Goal: Task Accomplishment & Management: Complete application form

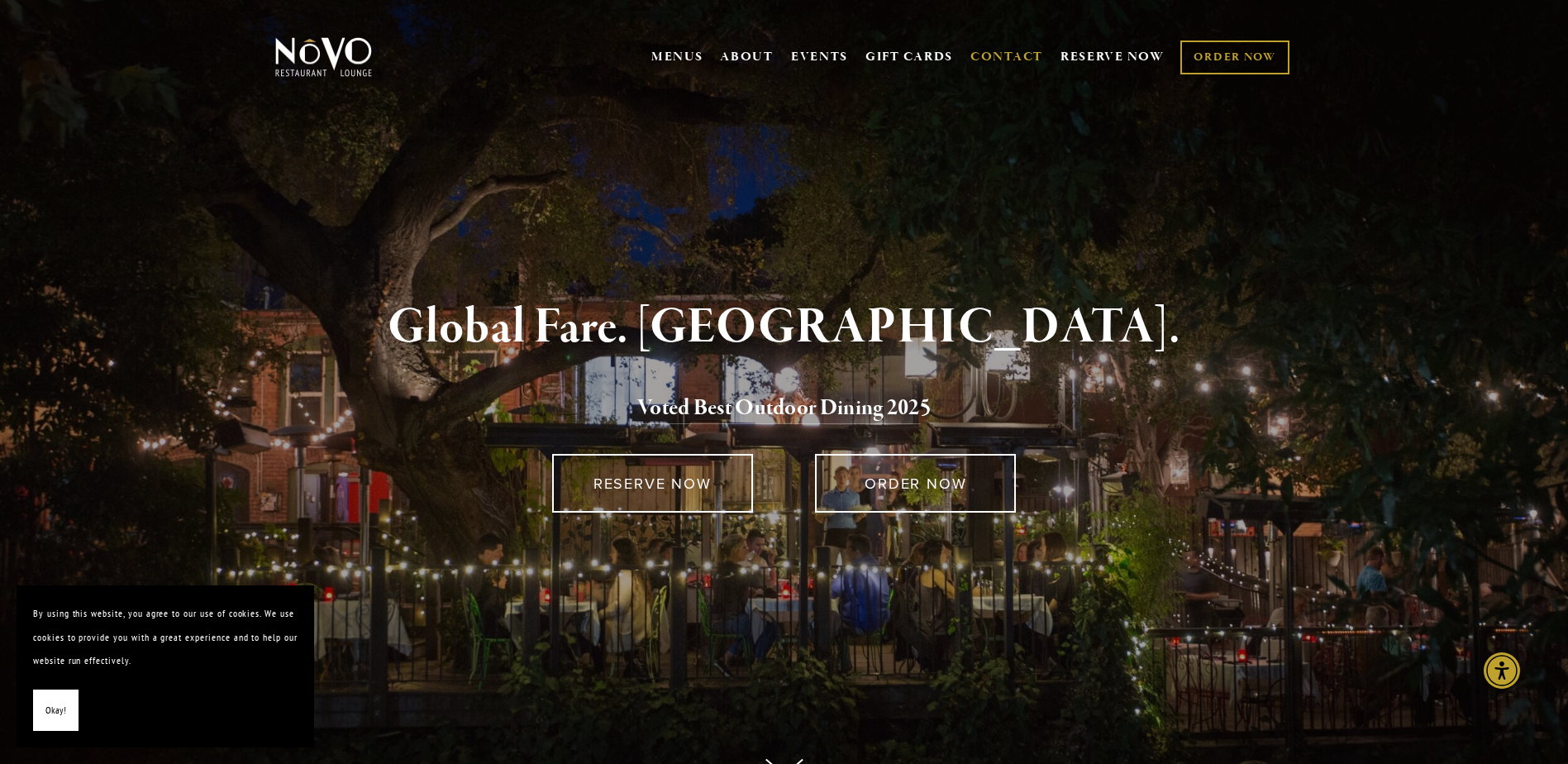
click at [986, 58] on link "CONTACT" at bounding box center [1007, 57] width 72 height 32
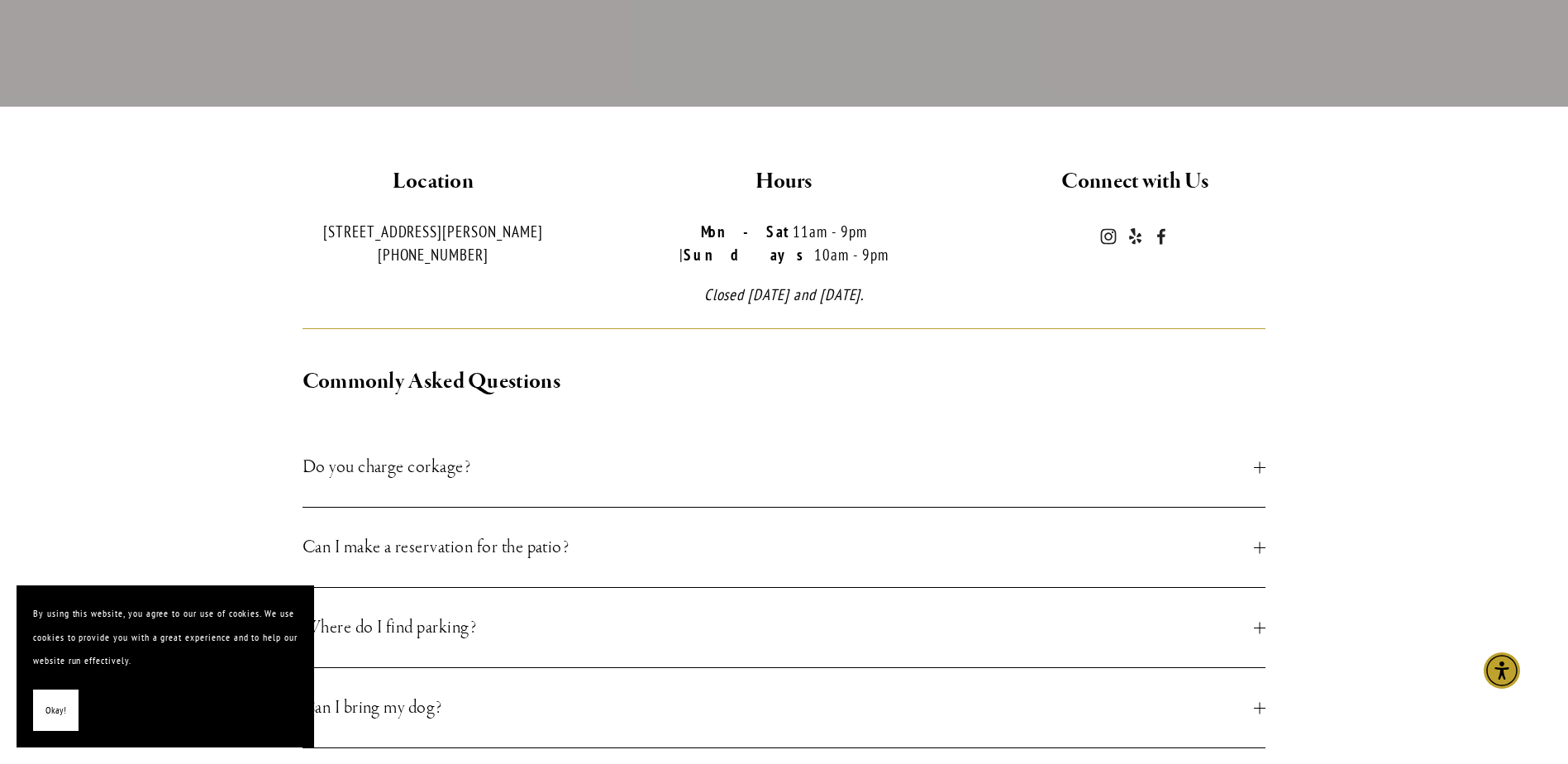
scroll to position [496, 0]
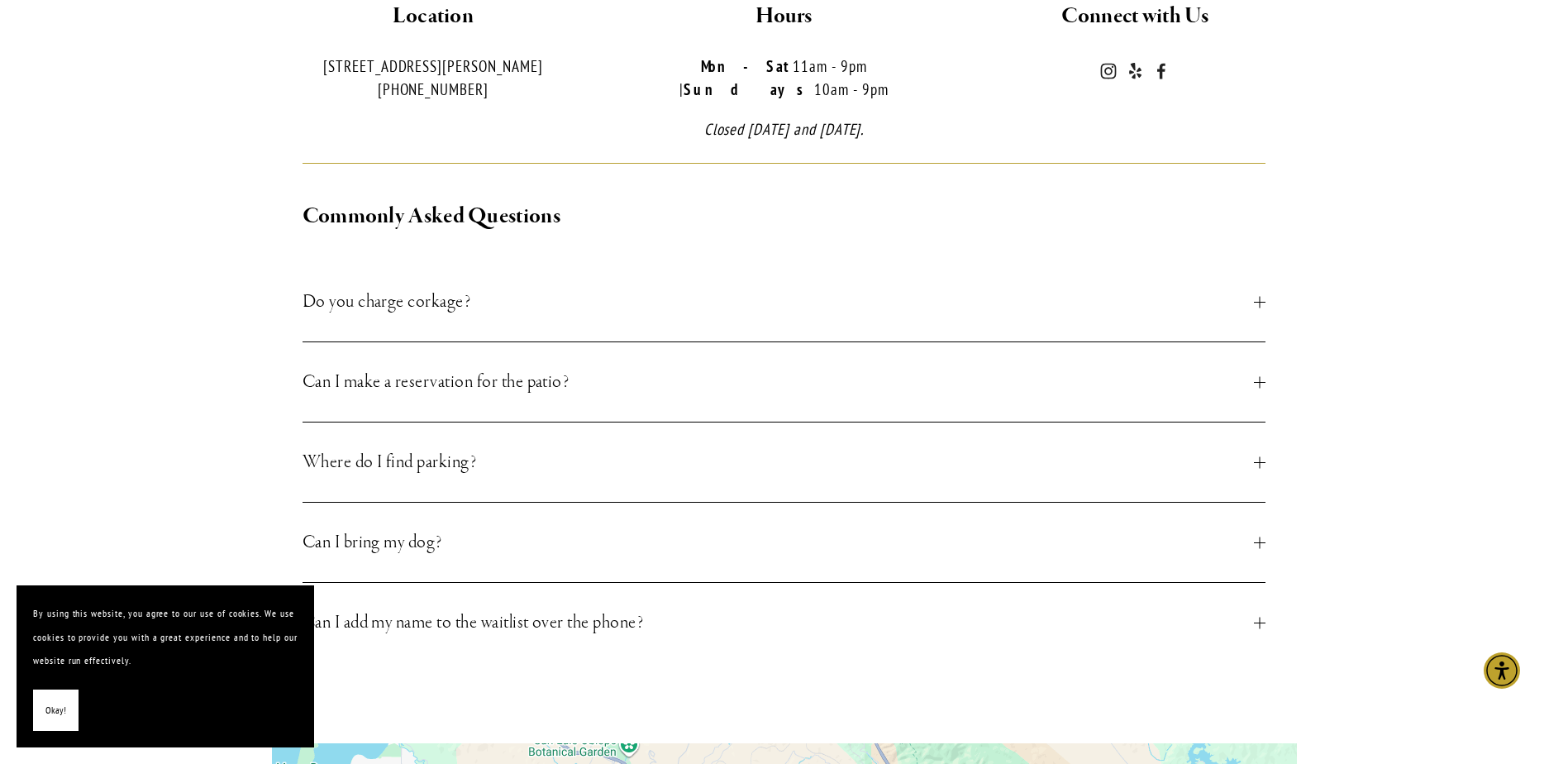
click at [33, 700] on button "Okay!" at bounding box center [56, 711] width 45 height 43
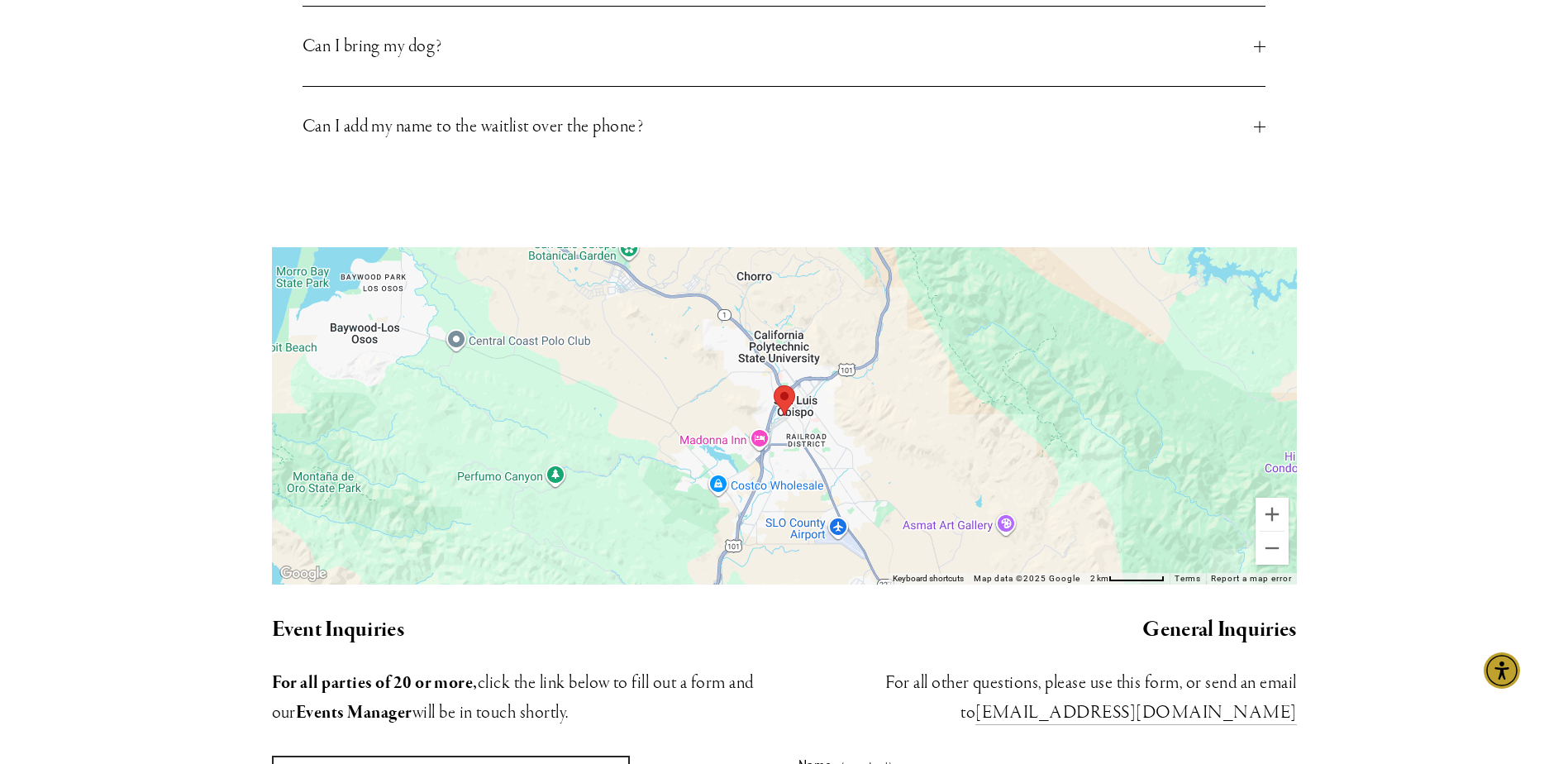
scroll to position [1488, 0]
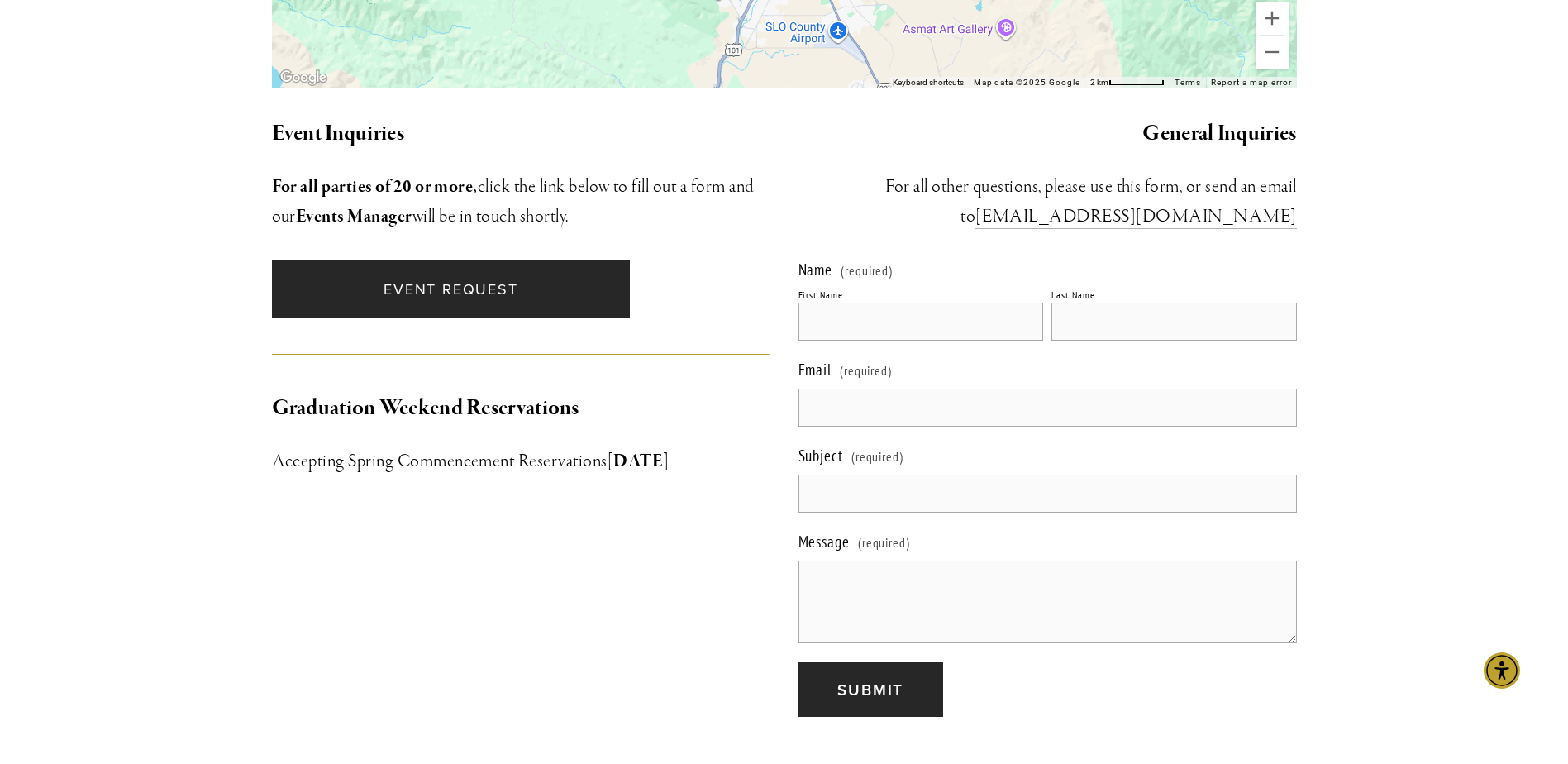
click at [472, 285] on link "Event Request" at bounding box center [451, 289] width 359 height 59
